Goal: Task Accomplishment & Management: Complete application form

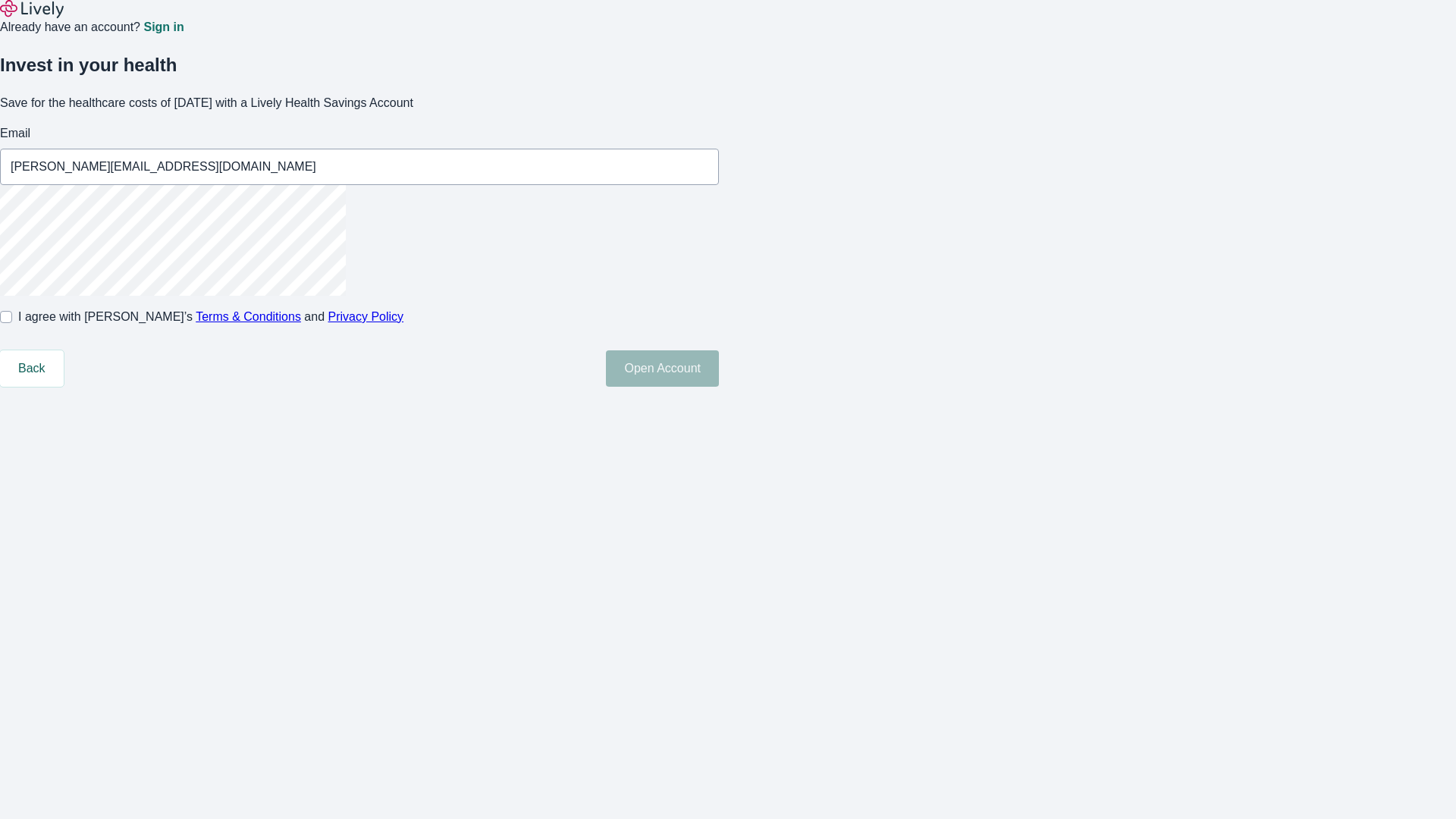
click at [12, 323] on input "I agree with Lively’s Terms & Conditions and Privacy Policy" at bounding box center [6, 317] width 12 height 12
checkbox input "true"
click at [719, 387] on button "Open Account" at bounding box center [662, 369] width 113 height 36
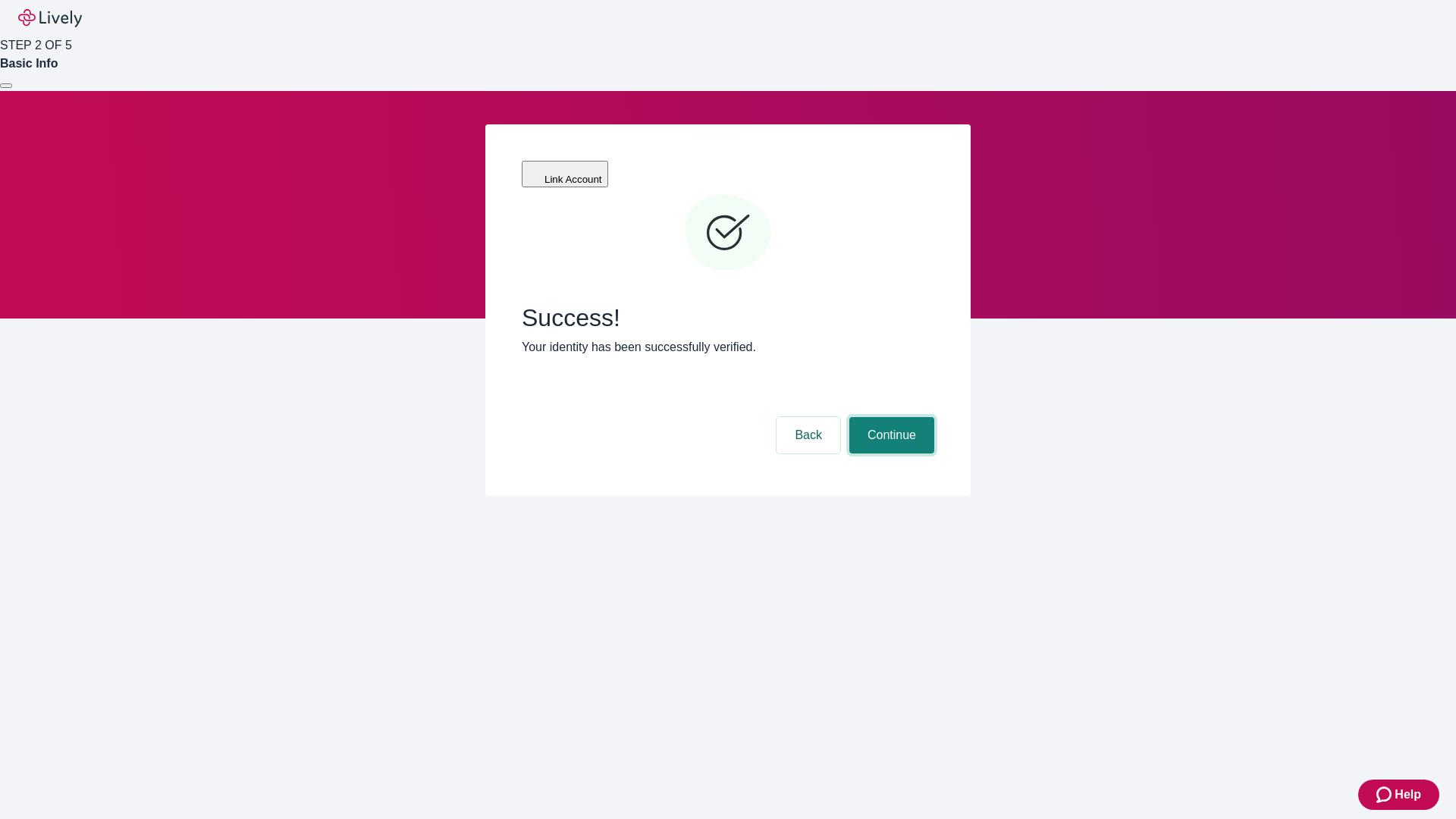
click at [890, 417] on button "Continue" at bounding box center [891, 435] width 85 height 36
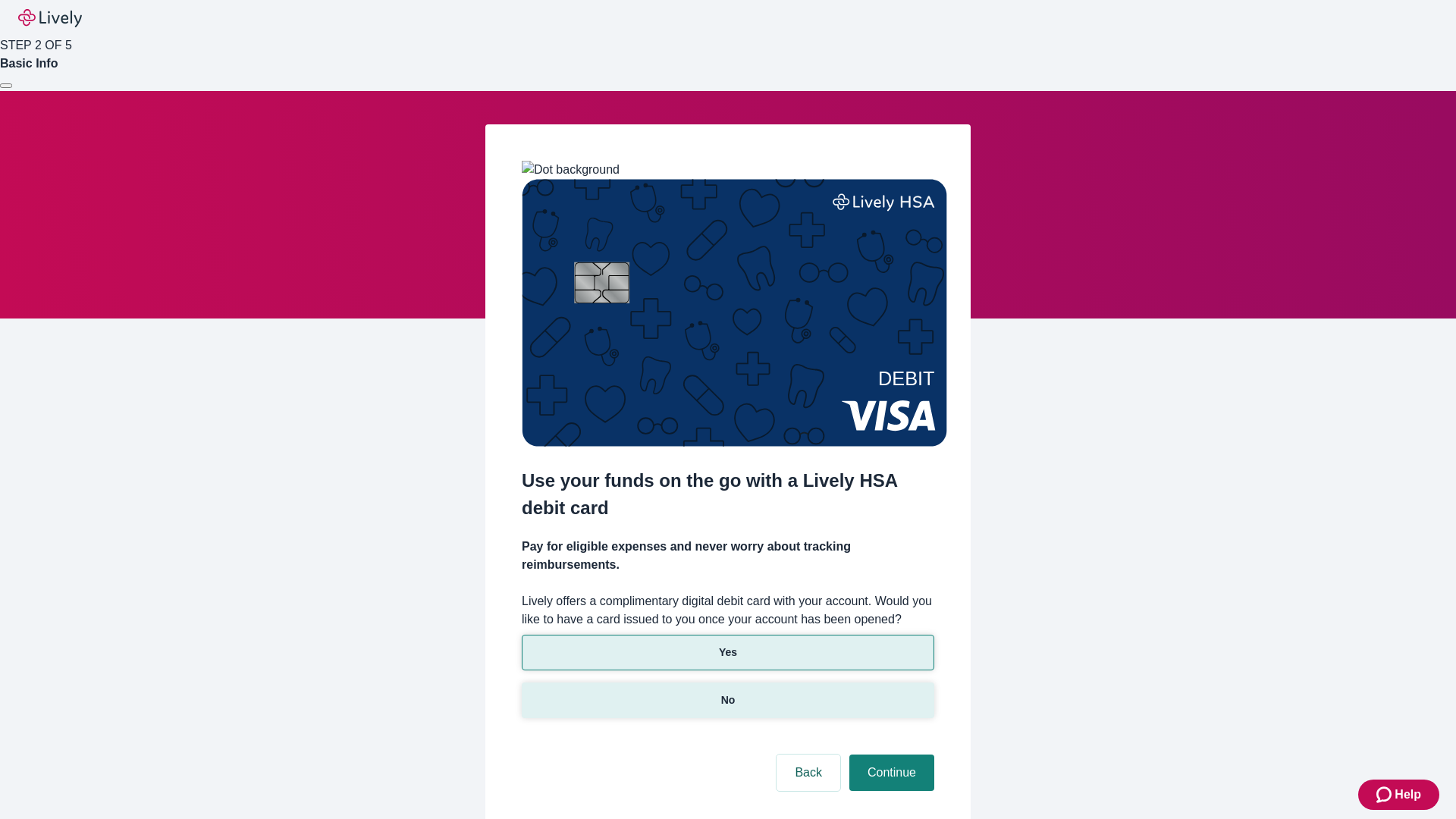
click at [728, 692] on p "No" at bounding box center [728, 700] width 15 height 16
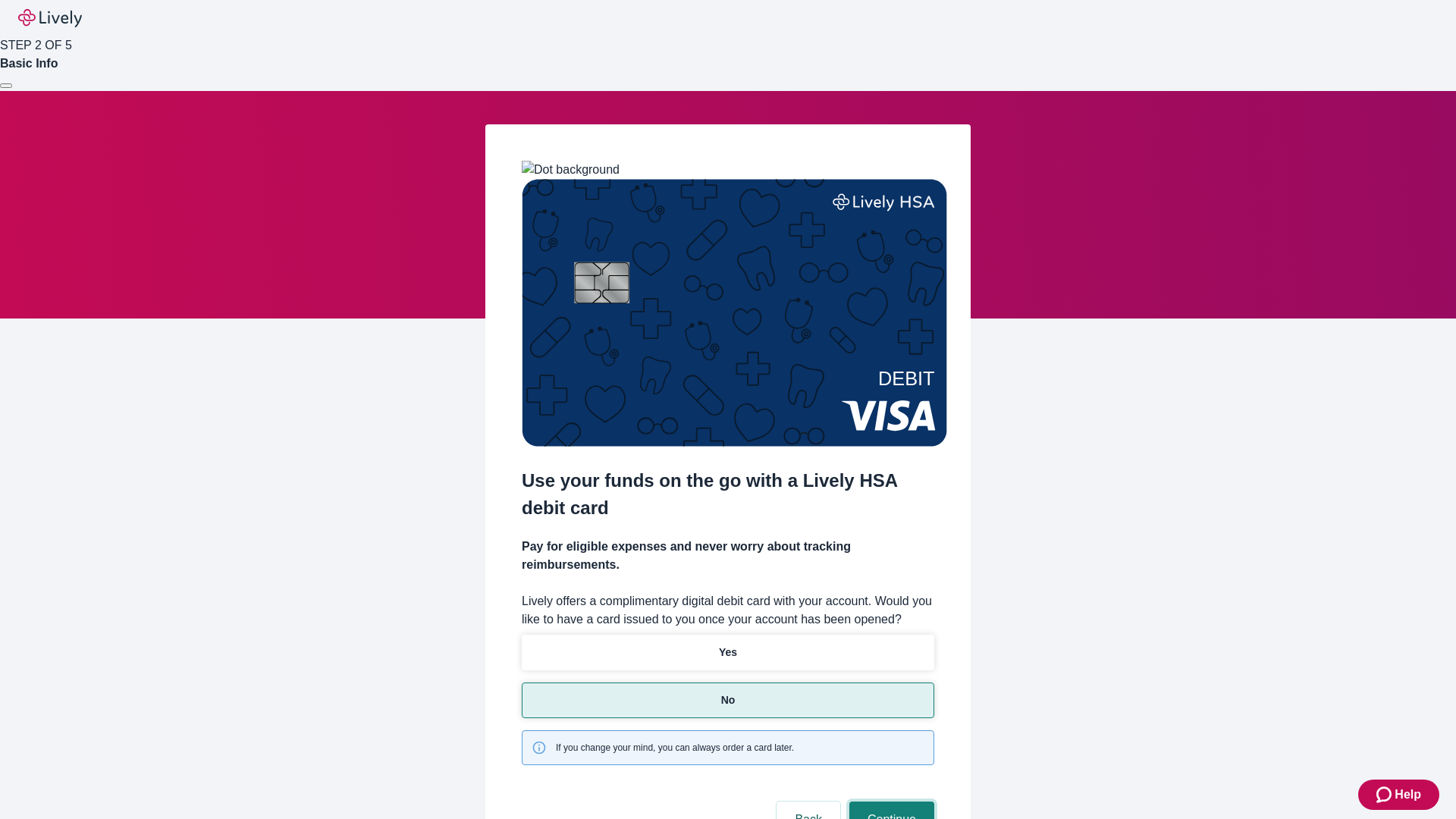
click at [890, 802] on button "Continue" at bounding box center [891, 820] width 85 height 36
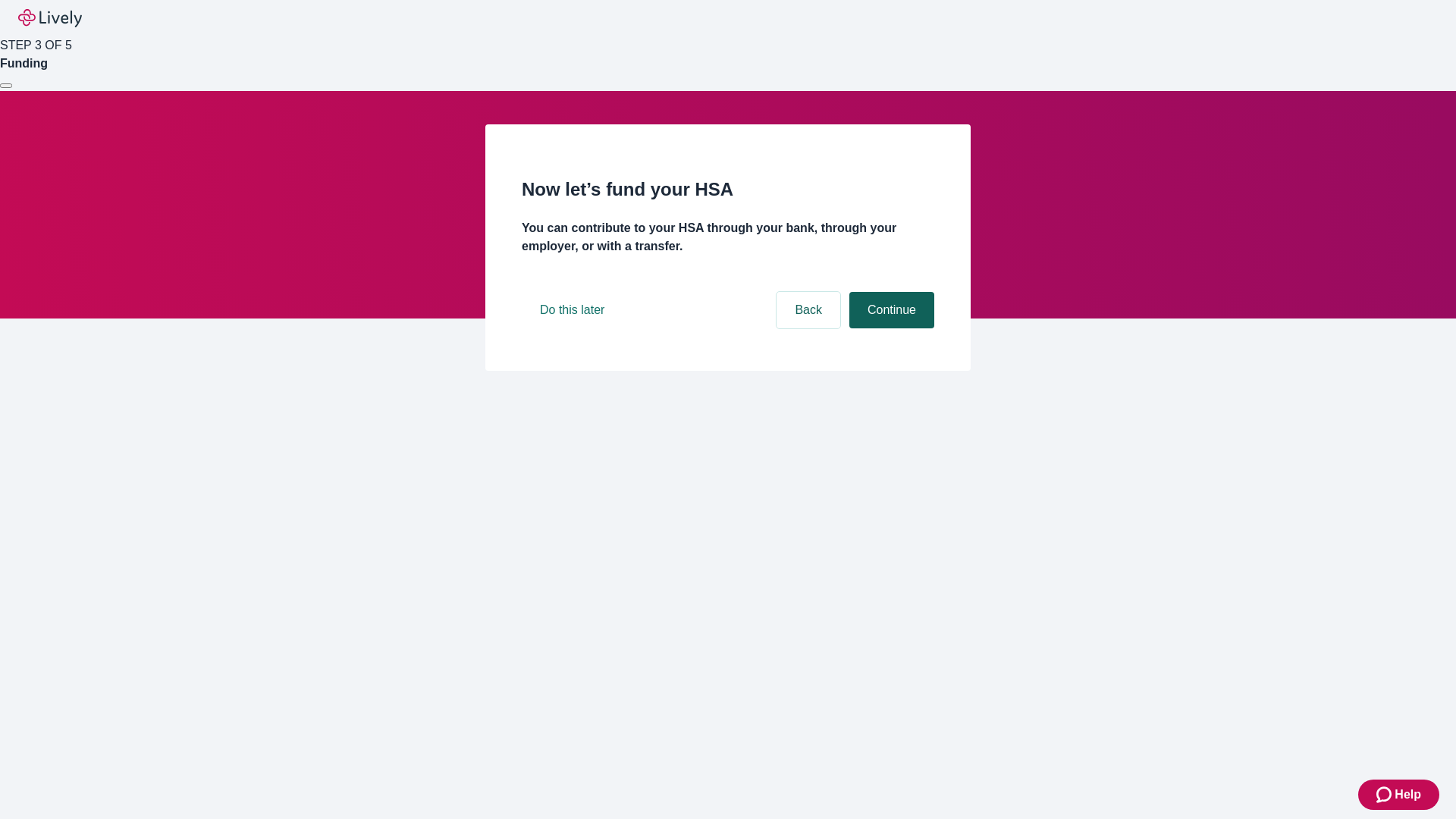
click at [890, 328] on button "Continue" at bounding box center [891, 310] width 85 height 36
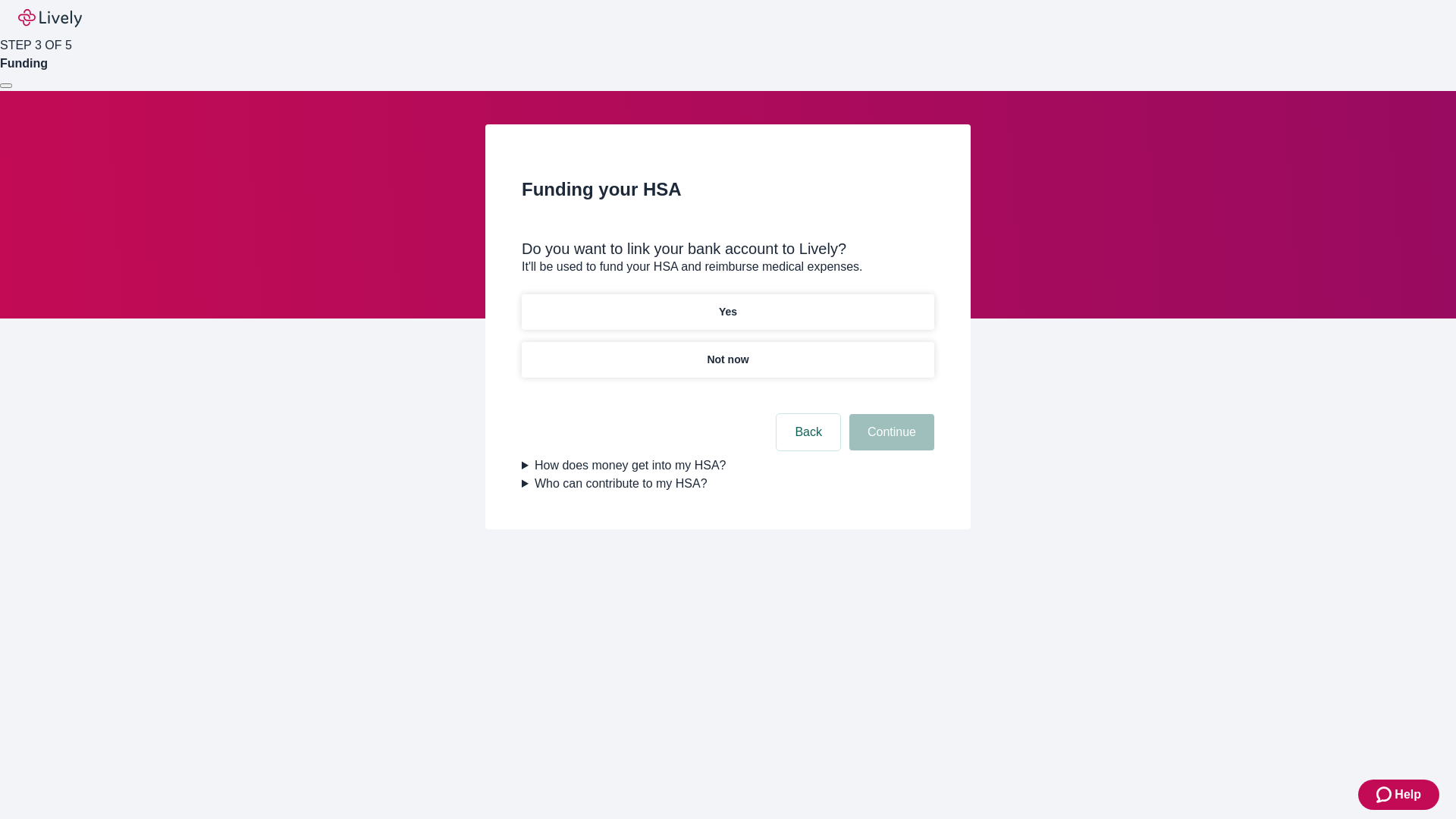
click at [728, 352] on p "Not now" at bounding box center [728, 360] width 42 height 16
click at [890, 441] on button "Continue" at bounding box center [891, 432] width 85 height 36
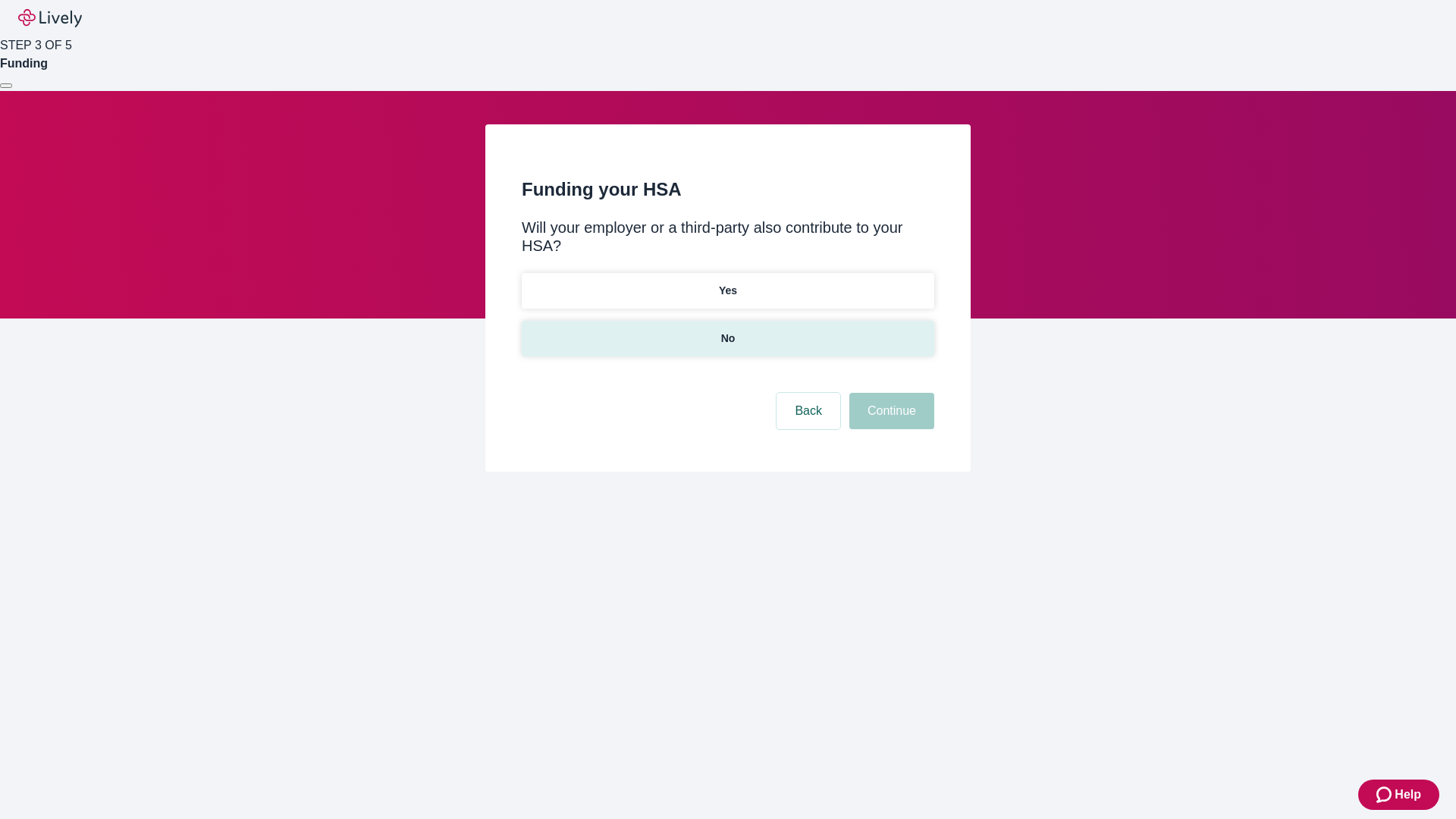
click at [728, 331] on p "No" at bounding box center [728, 338] width 15 height 16
click at [890, 393] on button "Continue" at bounding box center [891, 411] width 85 height 36
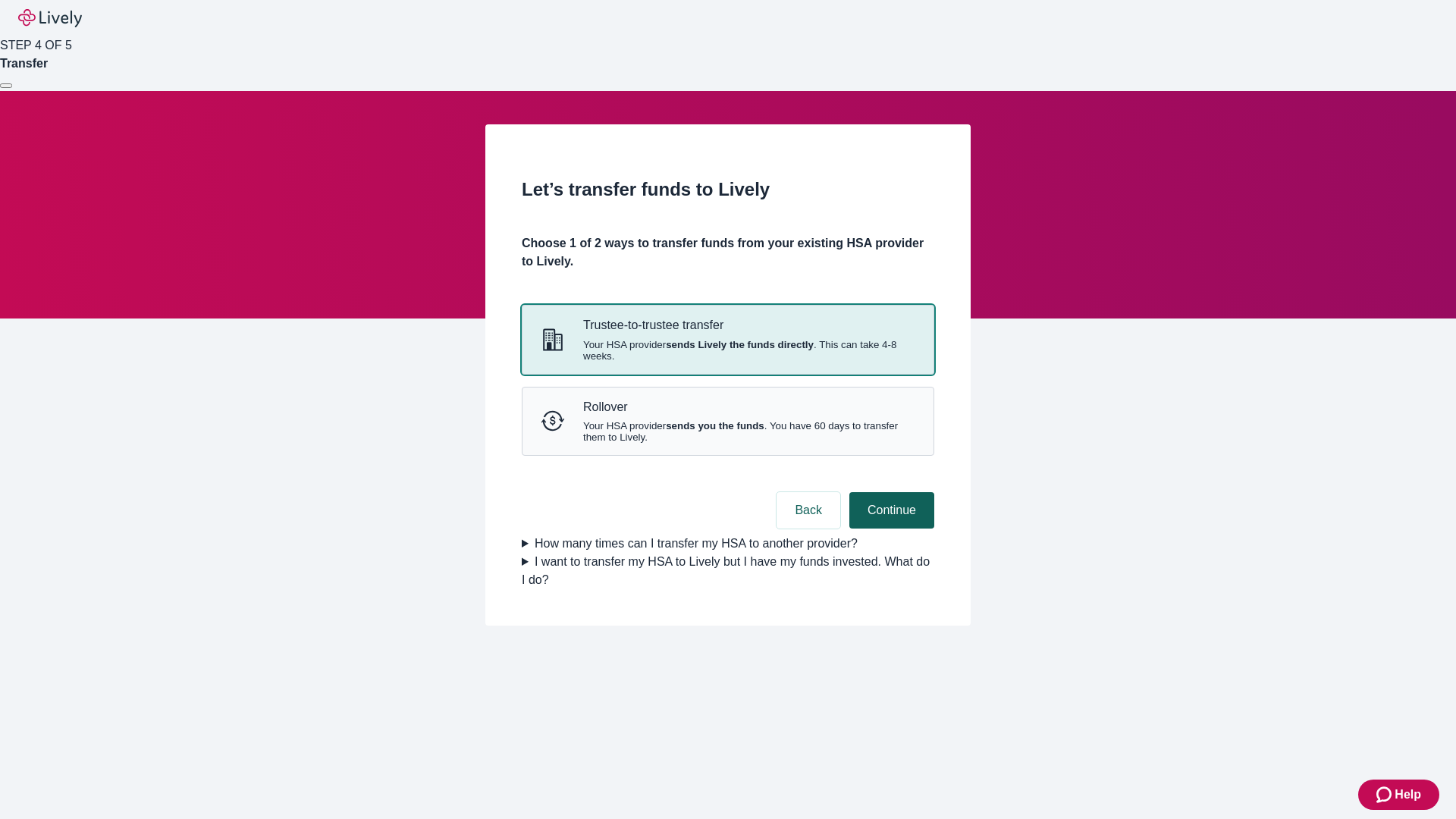
click at [728, 351] on strong "sends Lively the funds directly" at bounding box center [740, 345] width 148 height 12
click at [890, 528] on button "Continue" at bounding box center [891, 510] width 85 height 36
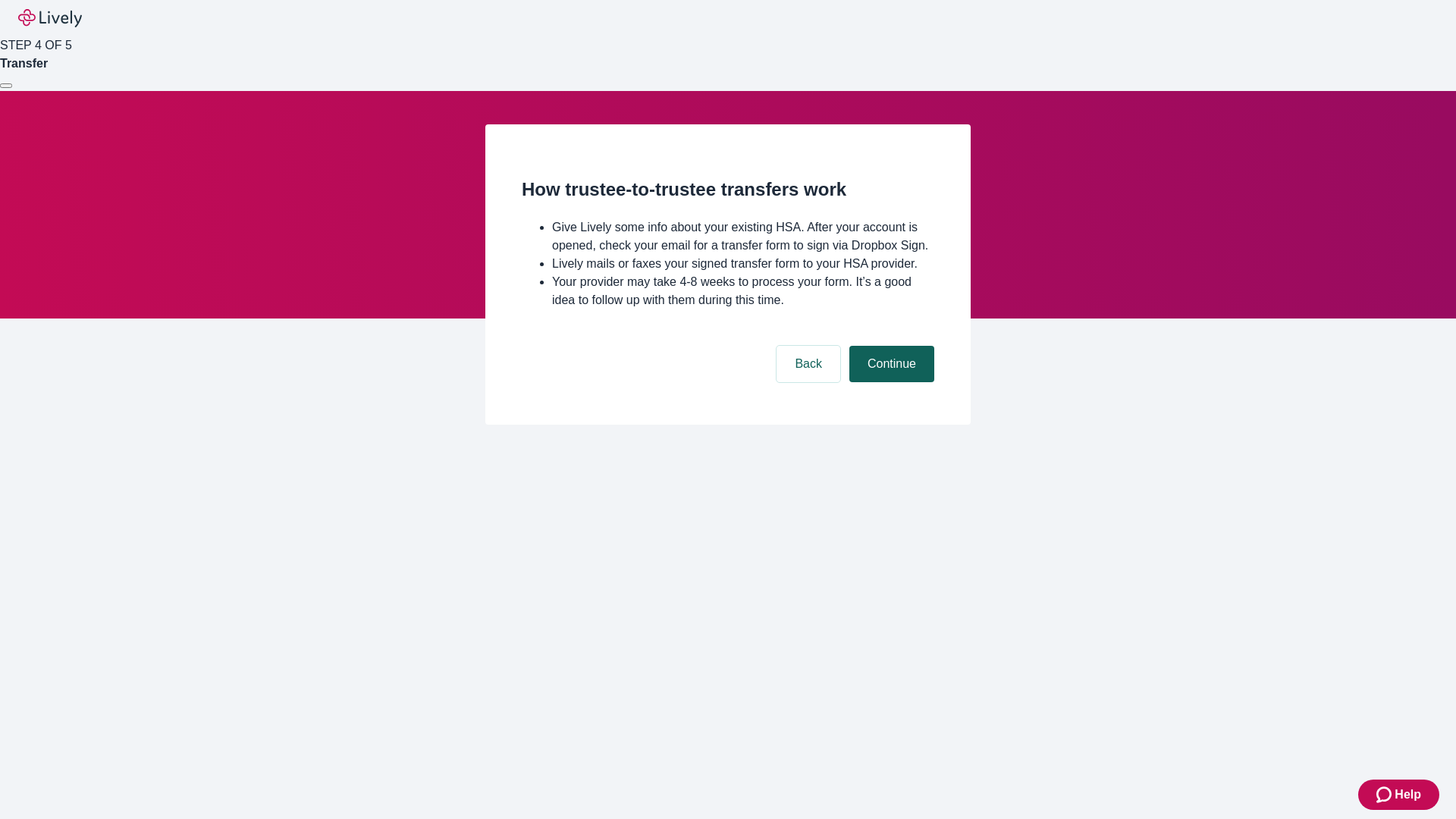
click at [890, 382] on button "Continue" at bounding box center [891, 364] width 85 height 36
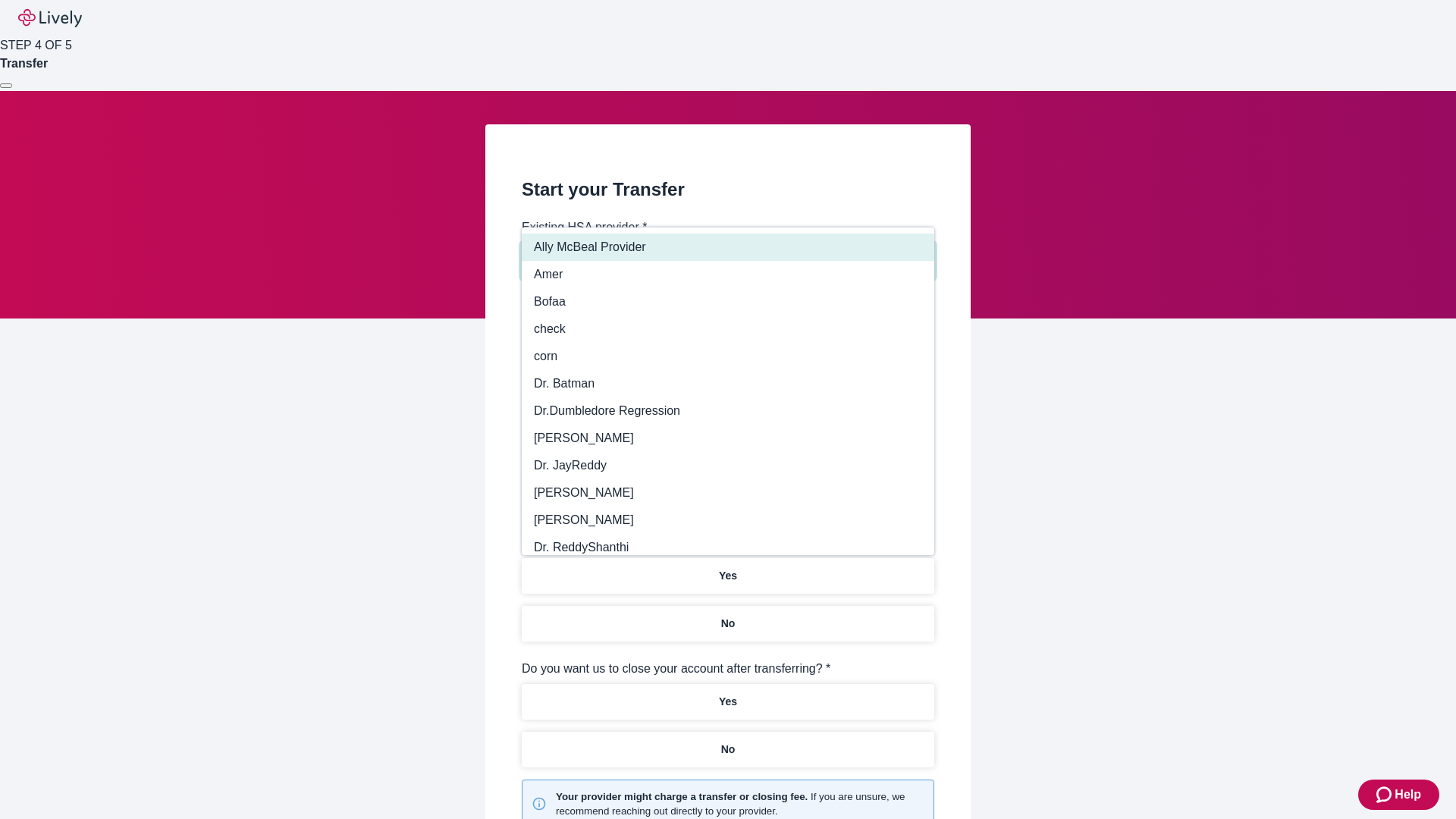
type input "Other"
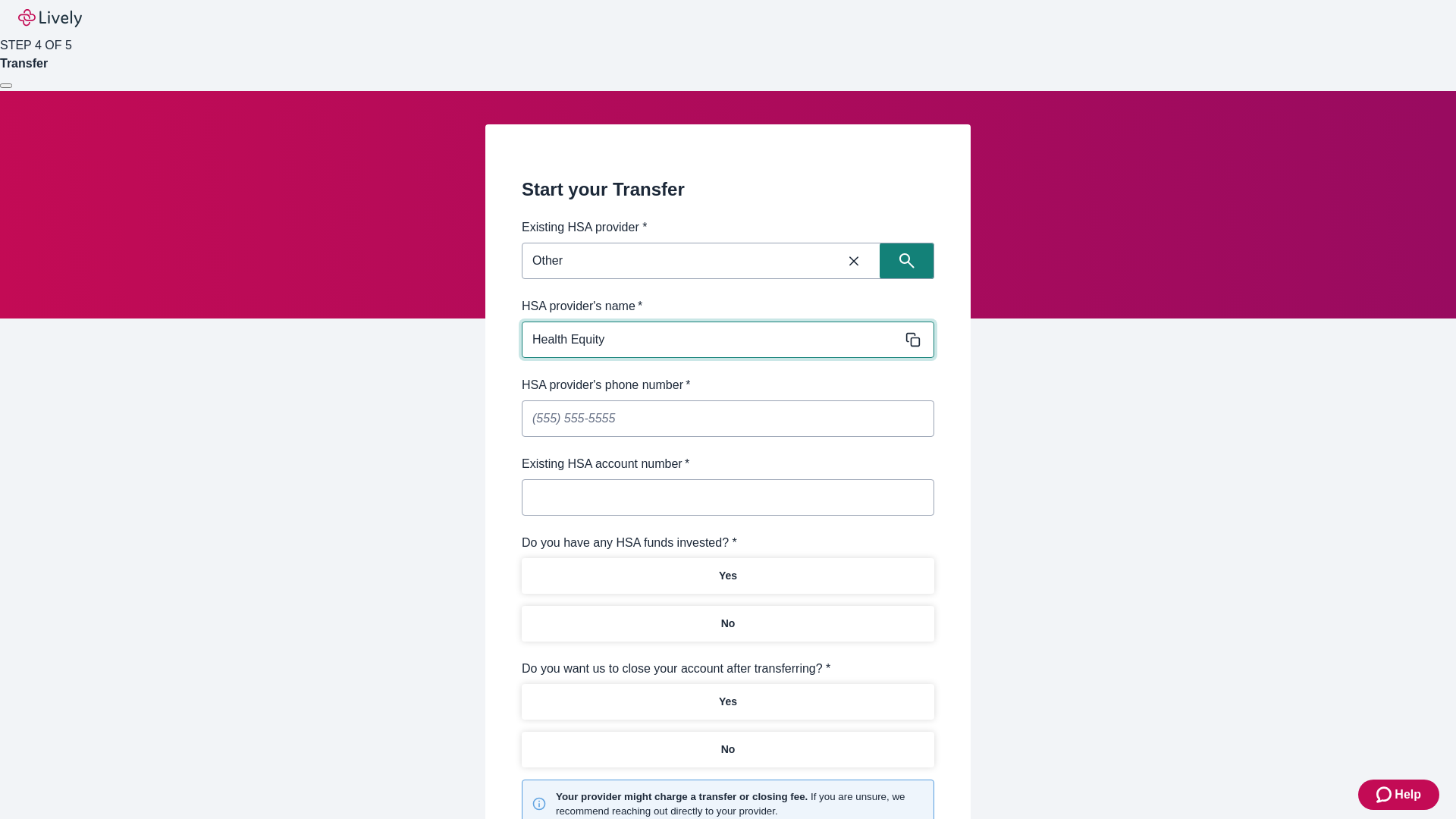
type input "Health Equity"
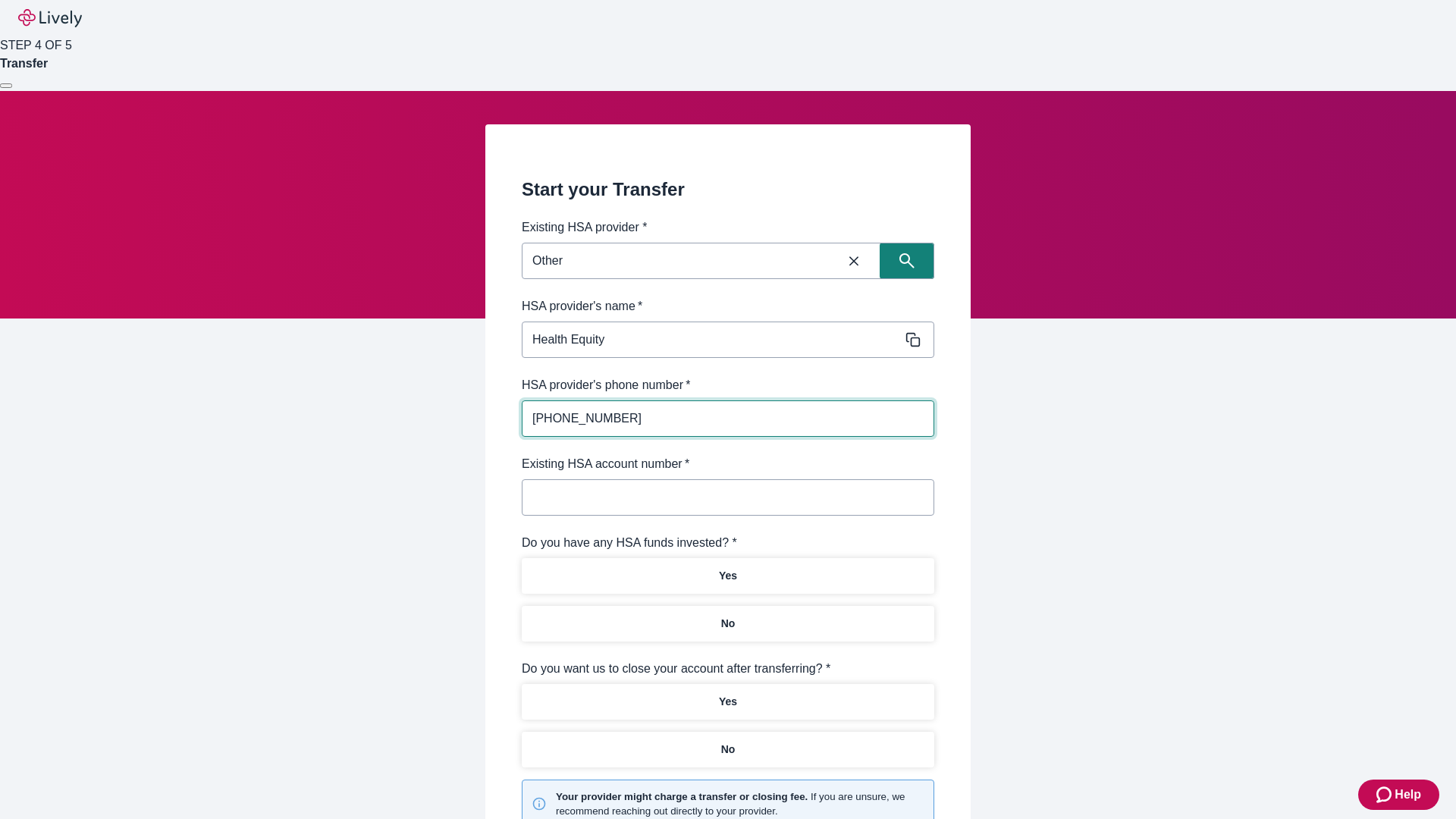
type input "(434) 343-4344"
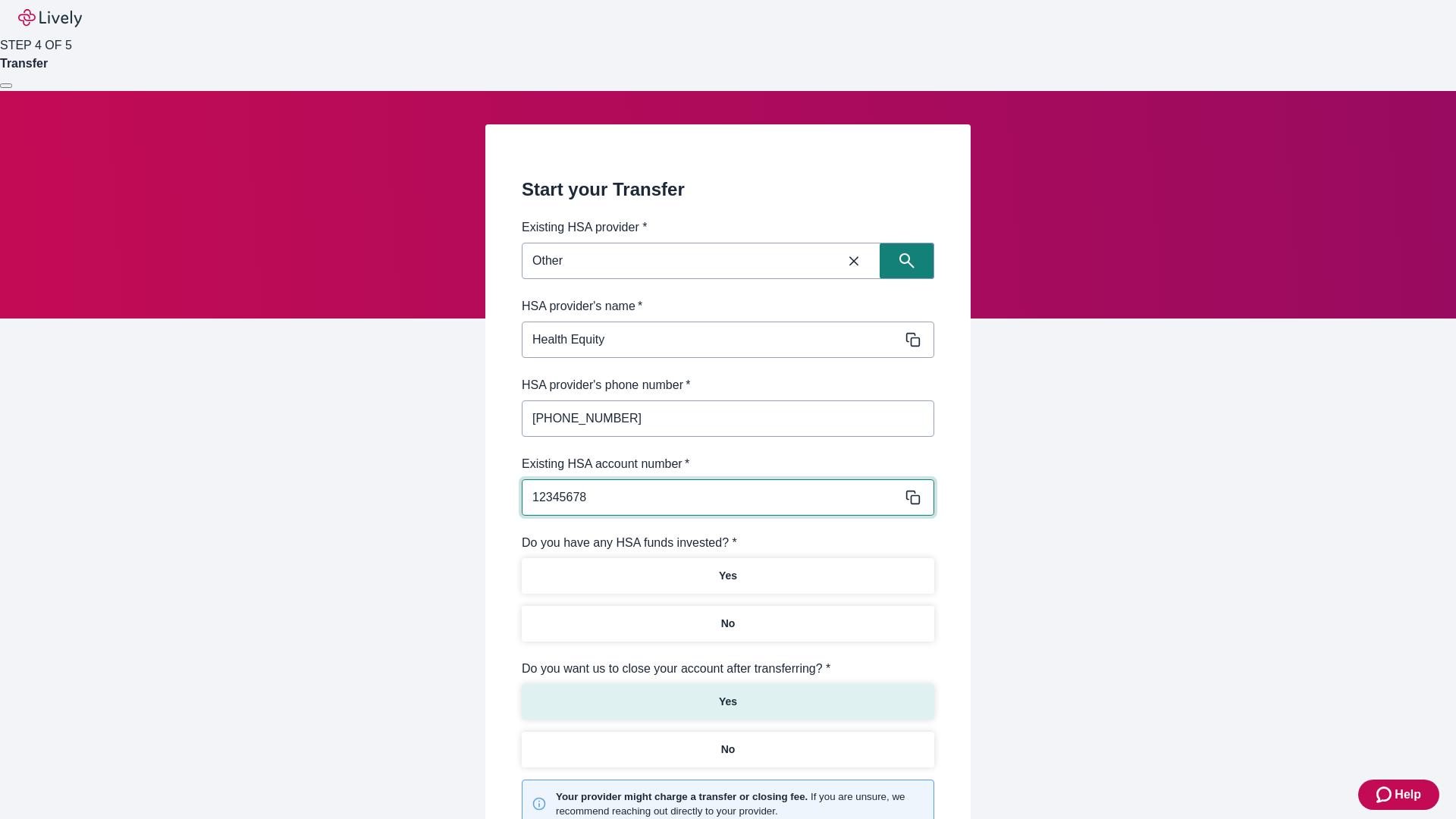
type input "12345678"
click at [728, 616] on p "No" at bounding box center [728, 623] width 15 height 16
click at [728, 694] on p "Yes" at bounding box center [728, 701] width 18 height 16
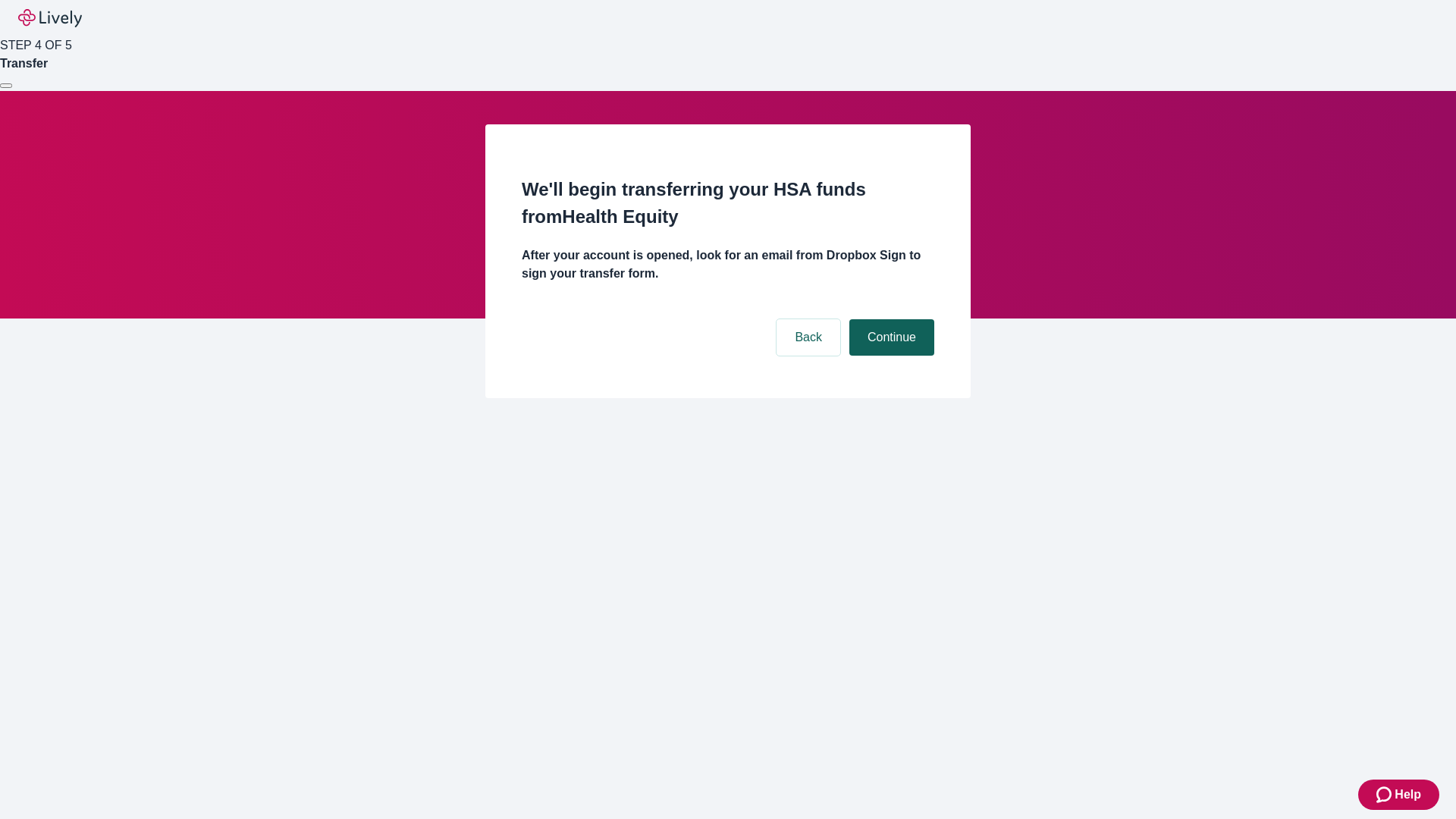
click at [890, 319] on button "Continue" at bounding box center [891, 337] width 85 height 36
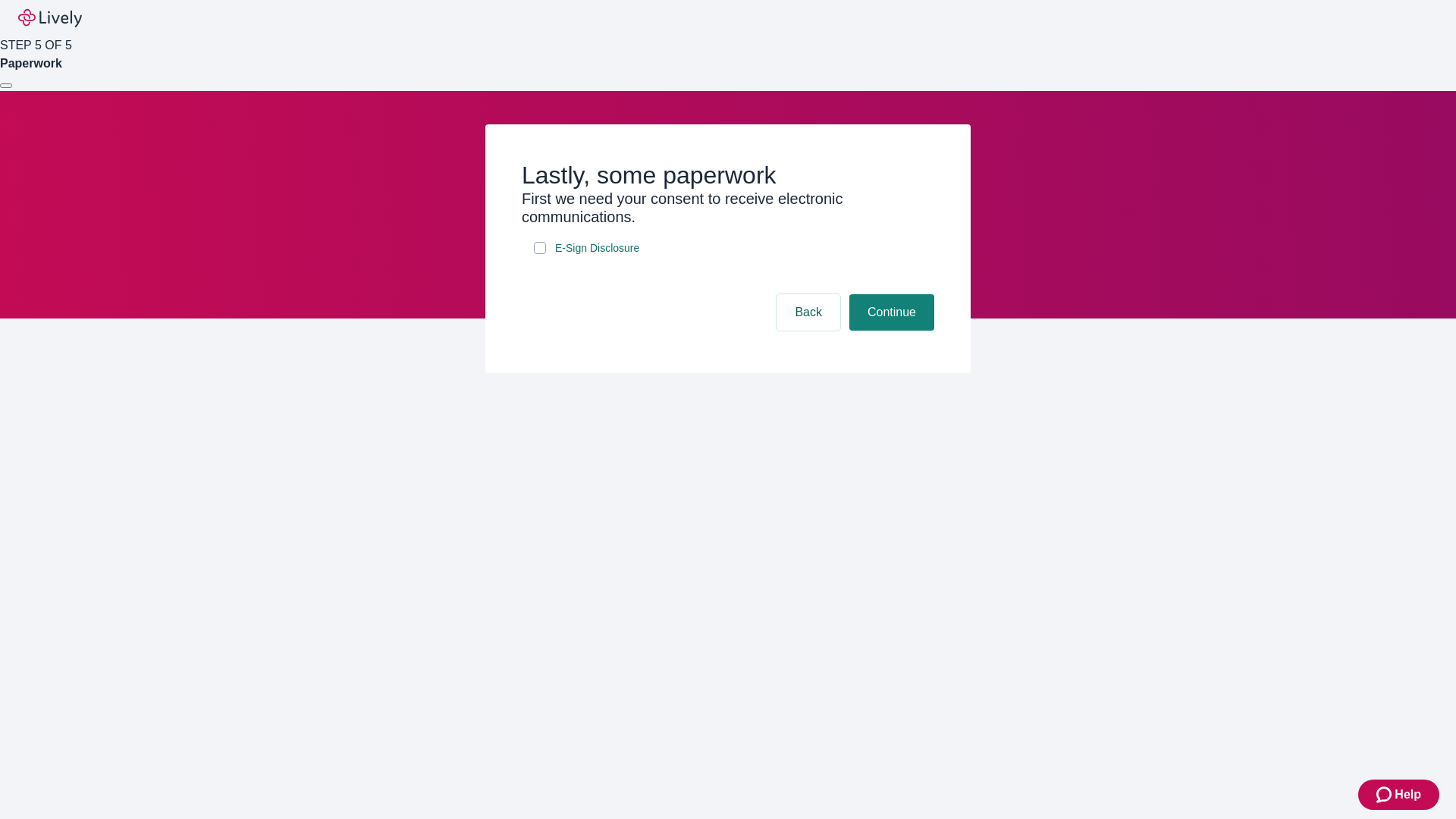
click at [540, 254] on input "E-Sign Disclosure" at bounding box center [540, 248] width 12 height 12
checkbox input "true"
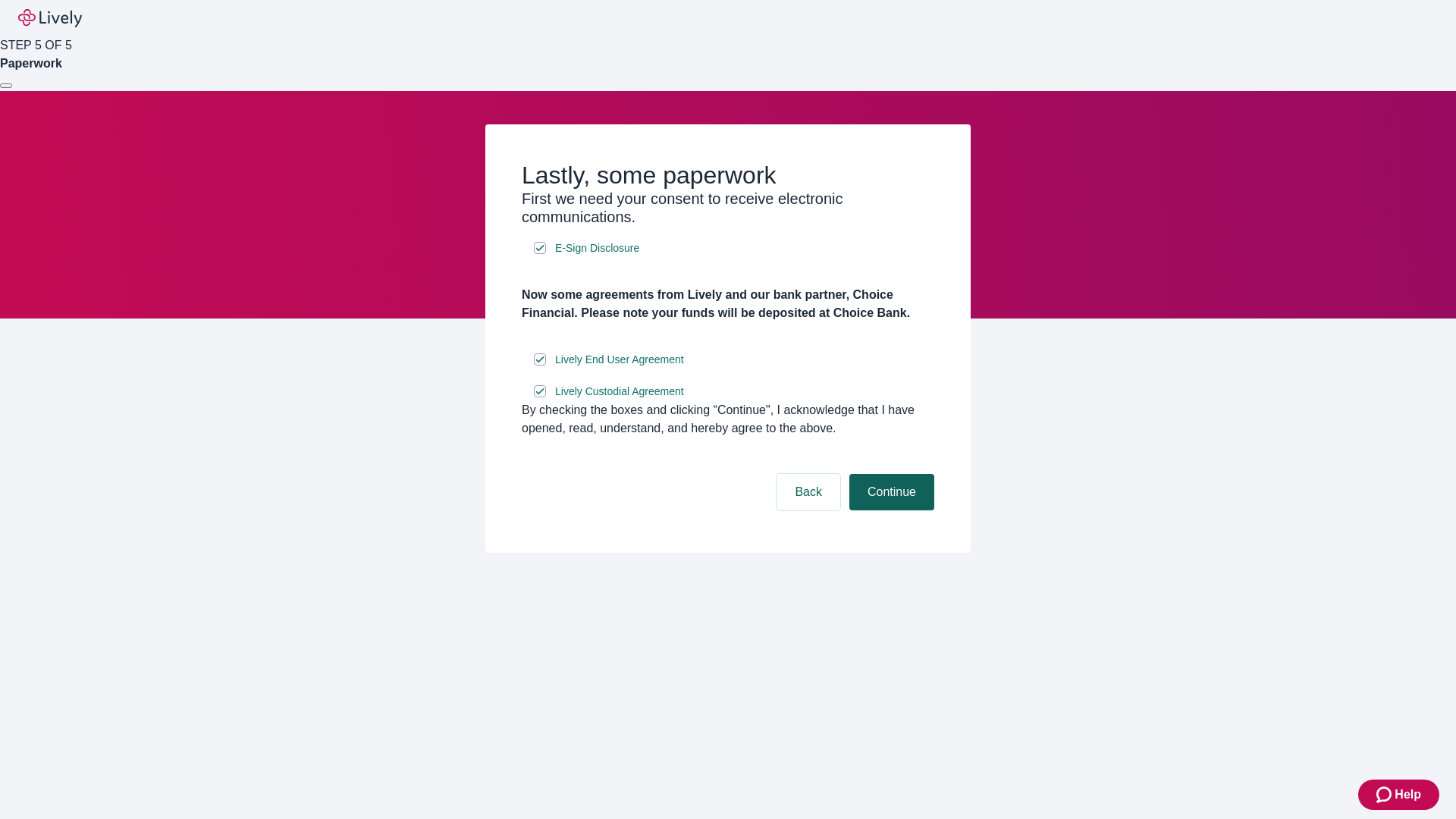
click at [890, 510] on button "Continue" at bounding box center [891, 492] width 85 height 36
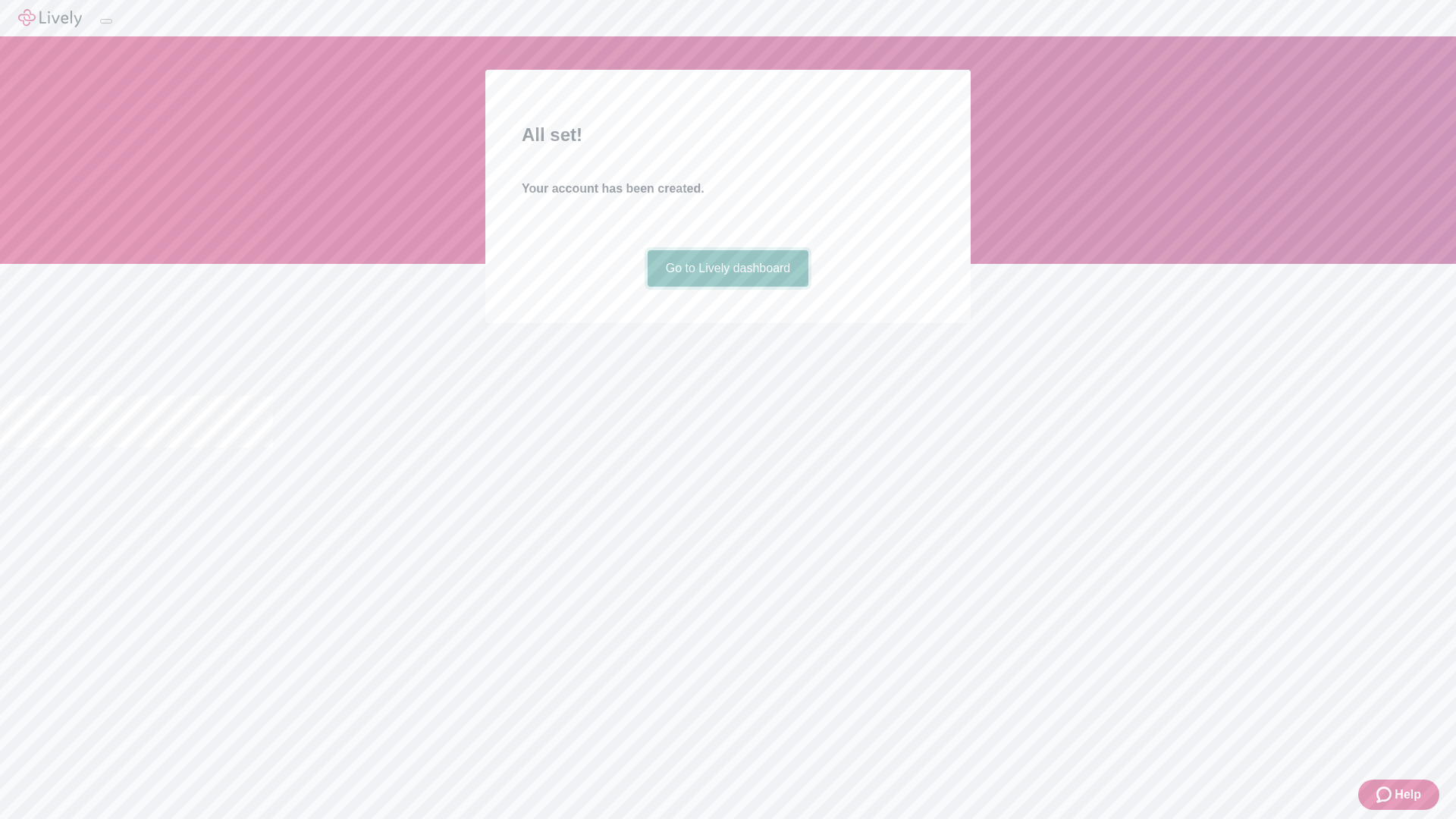
click at [728, 286] on link "Go to Lively dashboard" at bounding box center [728, 268] width 161 height 36
